Goal: Task Accomplishment & Management: Use online tool/utility

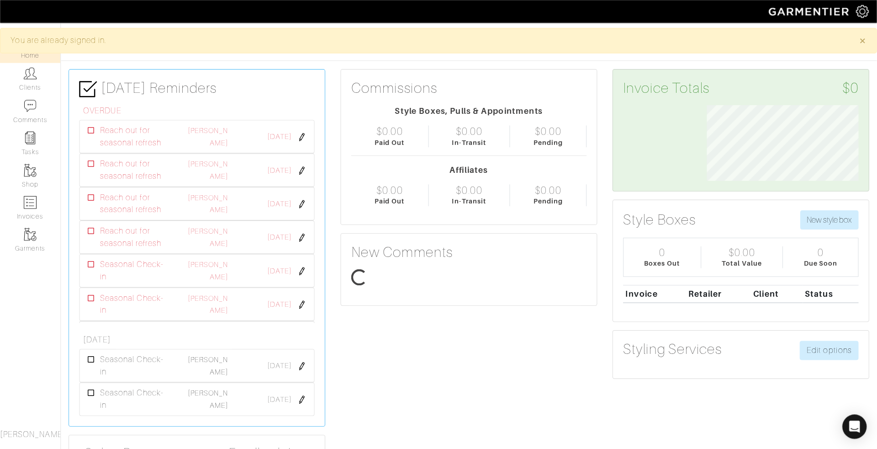
scroll to position [68, 150]
click at [23, 81] on link "Clients" at bounding box center [27, 71] width 54 height 29
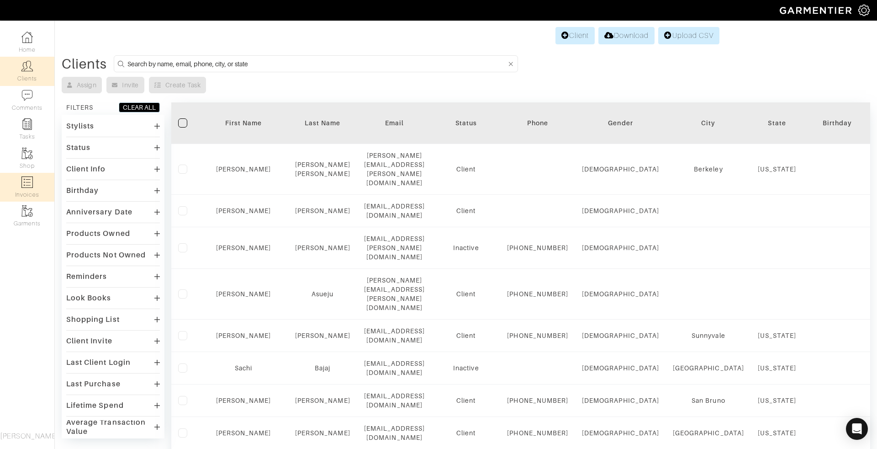
click at [26, 196] on link "Invoices" at bounding box center [27, 187] width 54 height 29
select select
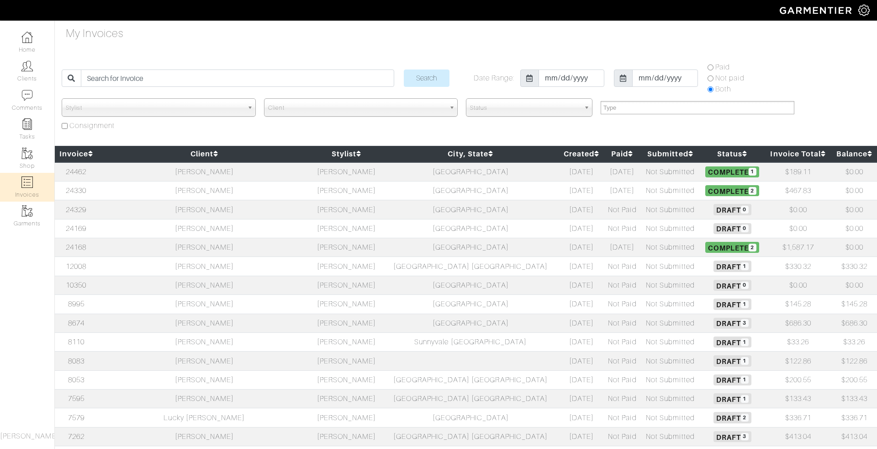
select select
click at [161, 172] on td "[PERSON_NAME]" at bounding box center [204, 171] width 213 height 19
click at [79, 174] on link "24462" at bounding box center [76, 172] width 21 height 8
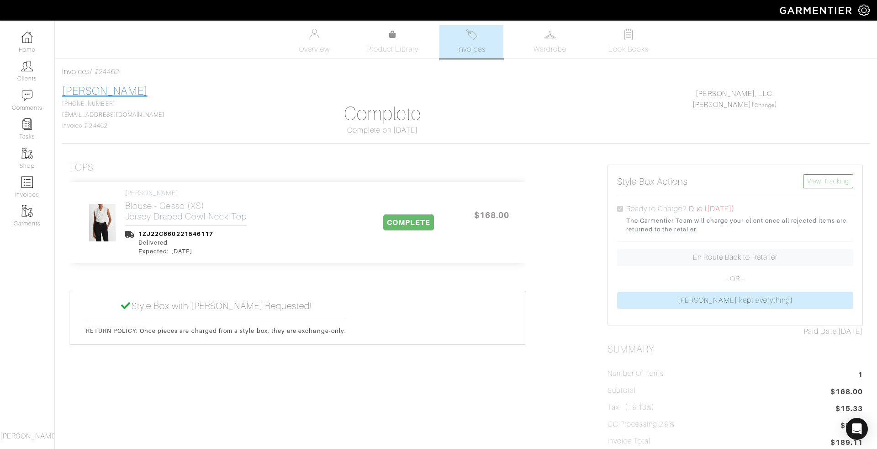
click at [111, 89] on link "[PERSON_NAME]" at bounding box center [104, 91] width 85 height 12
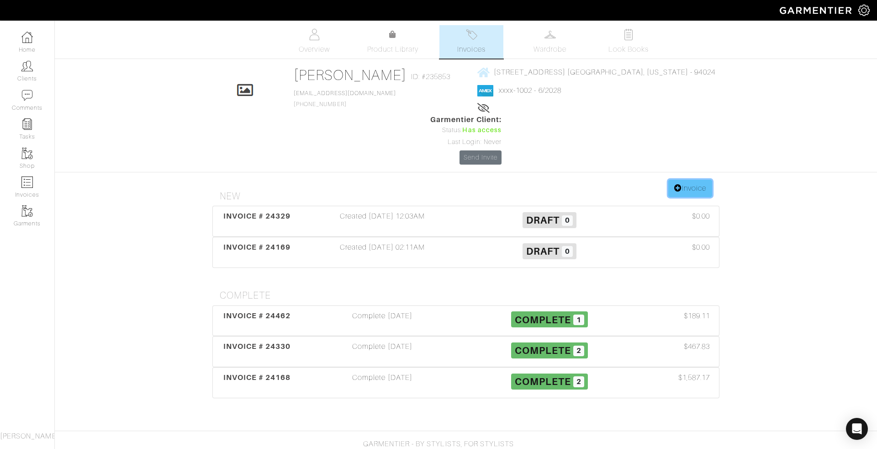
click at [689, 179] on link "Invoice" at bounding box center [690, 187] width 44 height 17
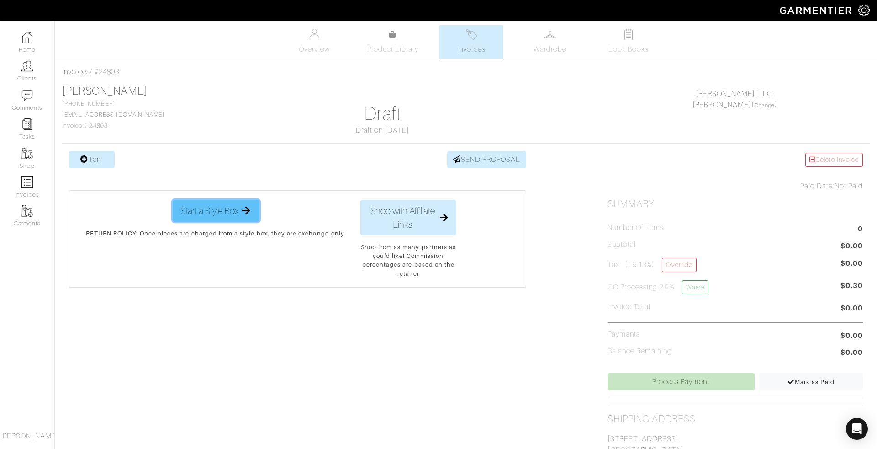
click at [196, 211] on span "Start a Style Box" at bounding box center [209, 211] width 58 height 14
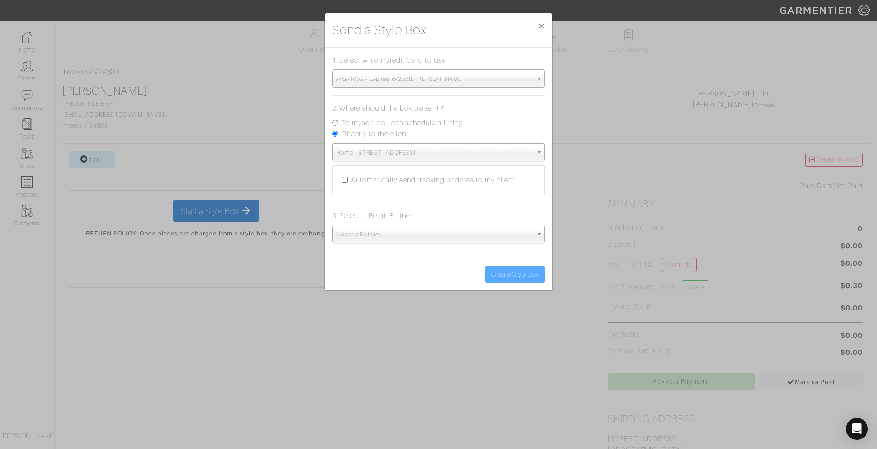
click at [419, 234] on span "Select a Retailer..." at bounding box center [434, 234] width 196 height 18
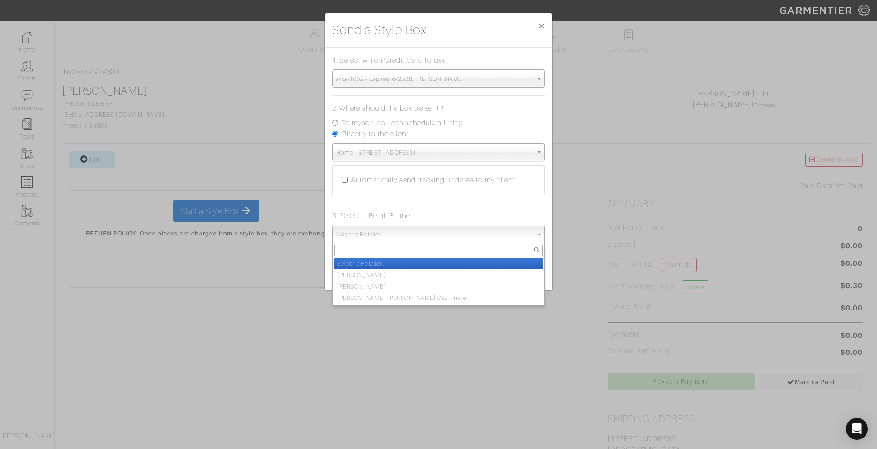
type input "c"
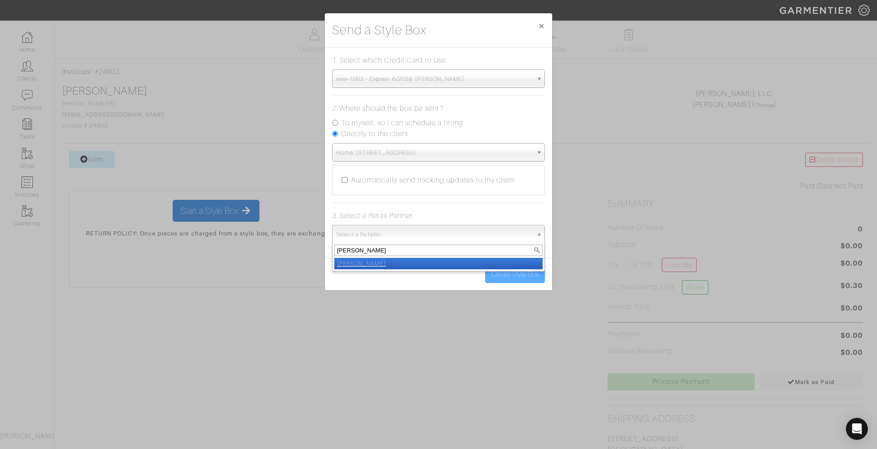
type input "vince"
click at [409, 258] on li "Vince" at bounding box center [438, 263] width 208 height 11
select select "19"
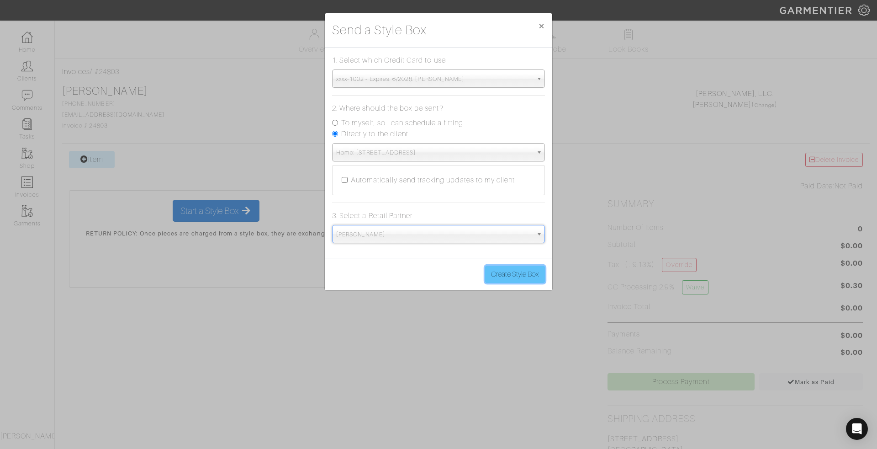
click at [522, 275] on button "Create Style Box" at bounding box center [515, 273] width 60 height 17
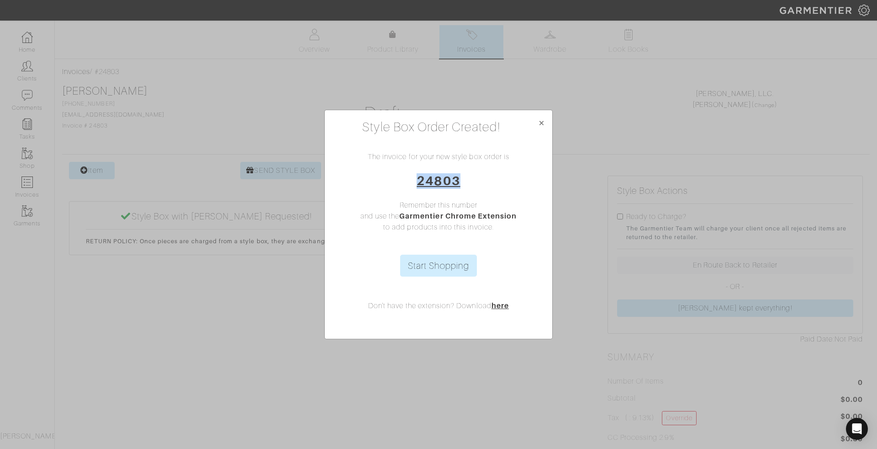
drag, startPoint x: 460, startPoint y: 178, endPoint x: 408, endPoint y: 178, distance: 52.1
click at [408, 178] on h3 "24803" at bounding box center [438, 181] width 213 height 16
copy link "24803"
click at [547, 118] on button "×" at bounding box center [541, 123] width 21 height 26
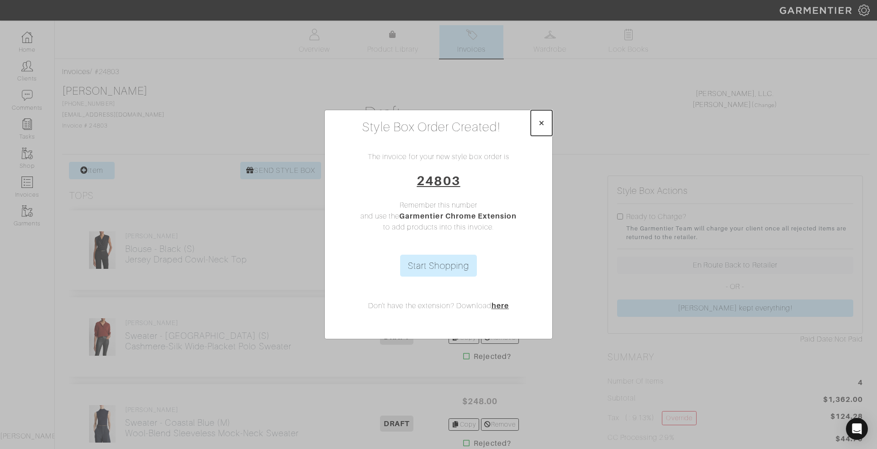
click at [540, 124] on span "×" at bounding box center [541, 122] width 7 height 12
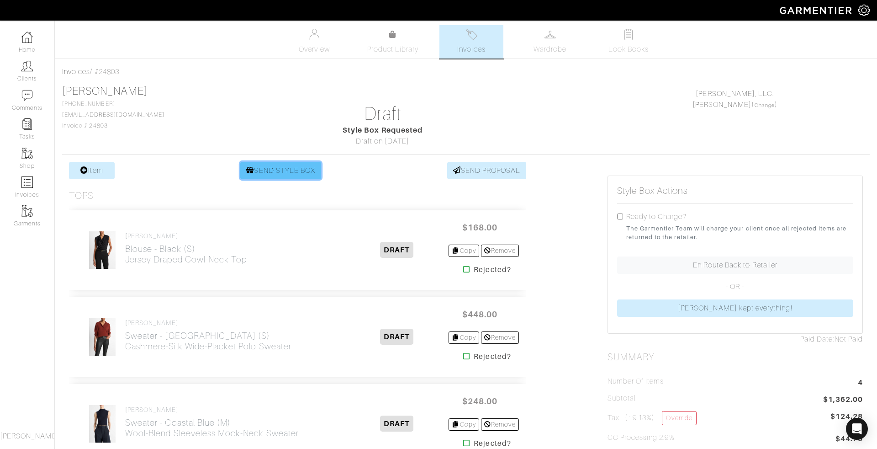
click at [282, 169] on link "SEND STYLE BOX" at bounding box center [280, 170] width 81 height 17
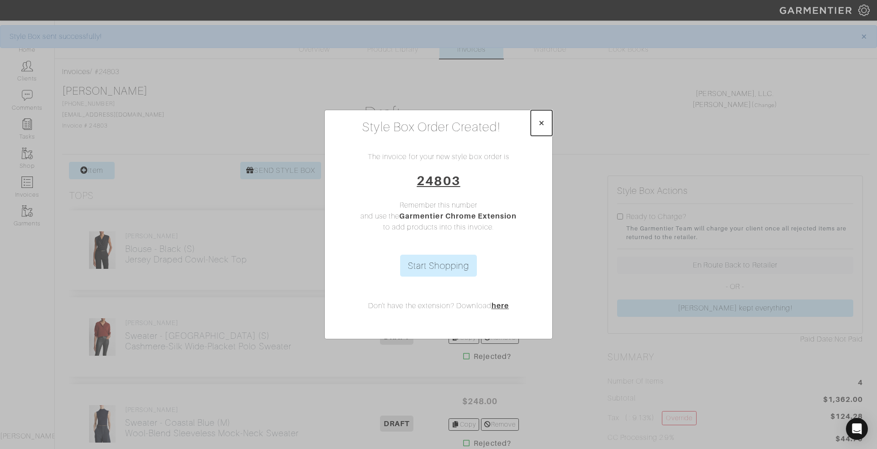
click at [541, 120] on span "×" at bounding box center [541, 122] width 7 height 12
